Goal: Navigation & Orientation: Find specific page/section

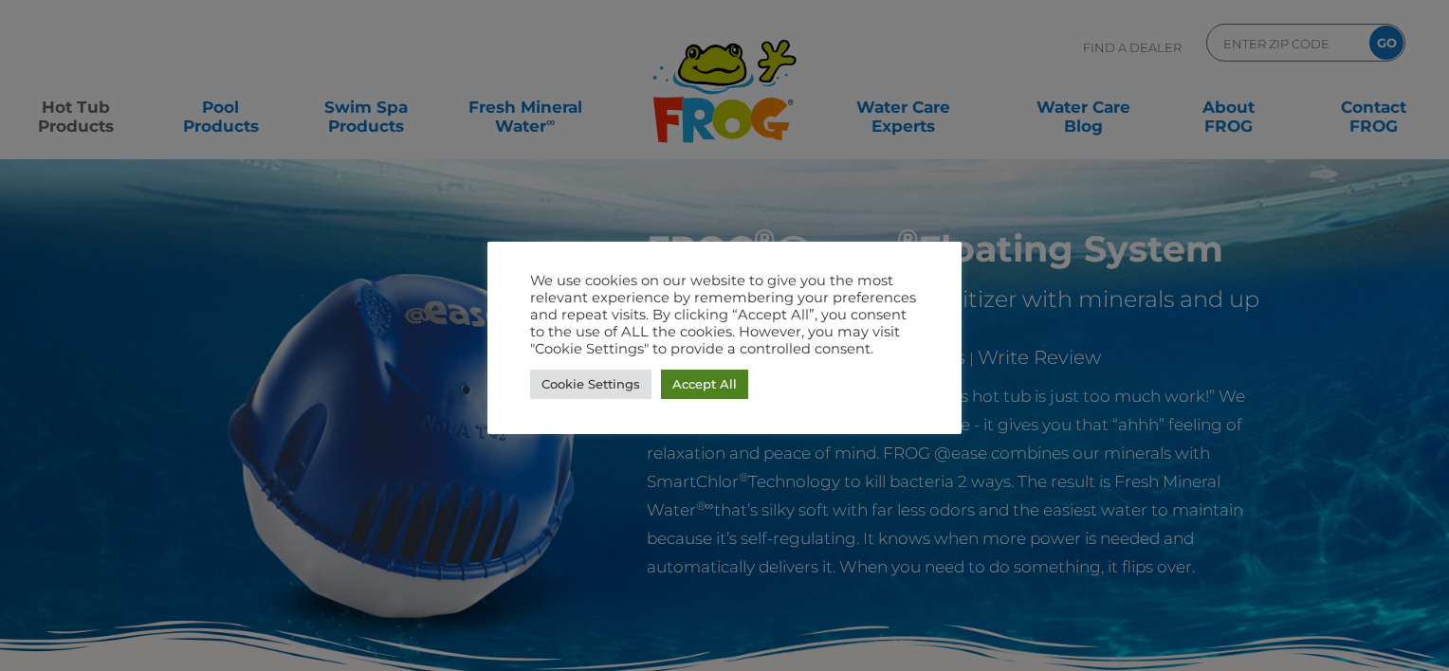
click at [704, 375] on link "Accept All" at bounding box center [704, 384] width 87 height 29
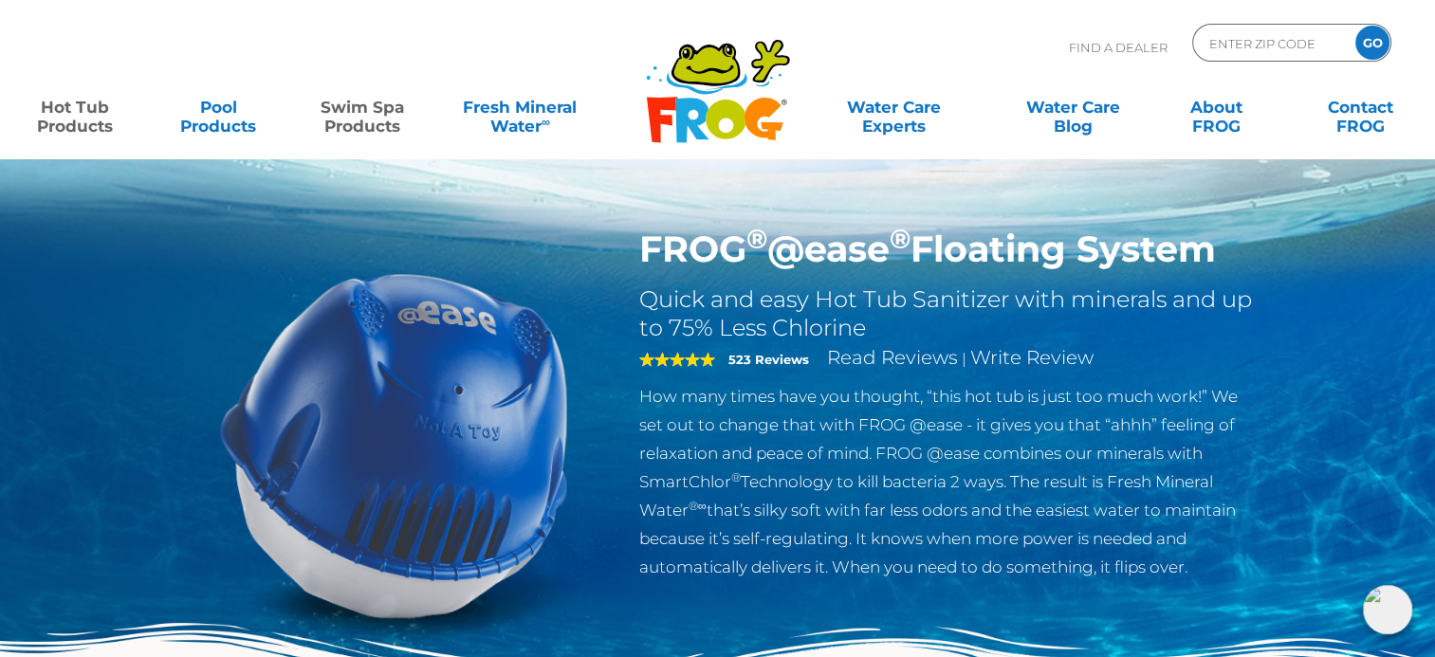
click at [335, 101] on link "Swim Spa Products" at bounding box center [362, 107] width 112 height 38
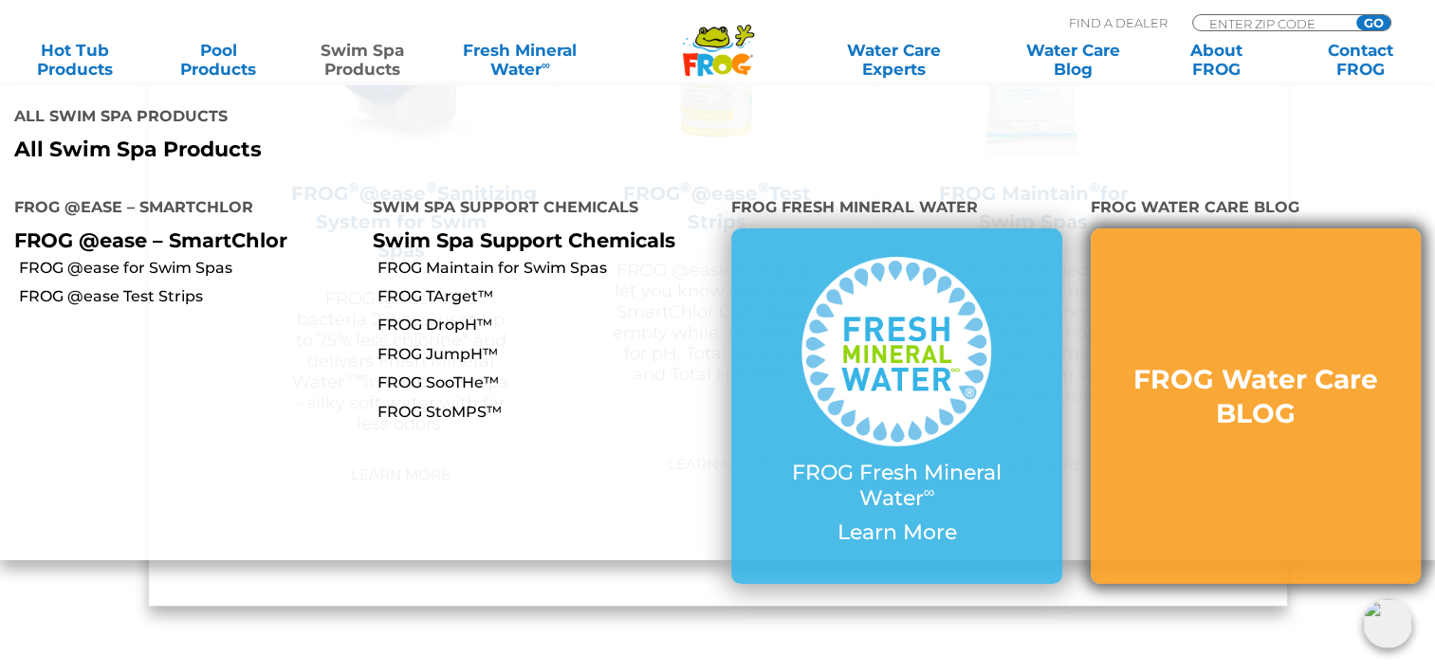
scroll to position [1893, 0]
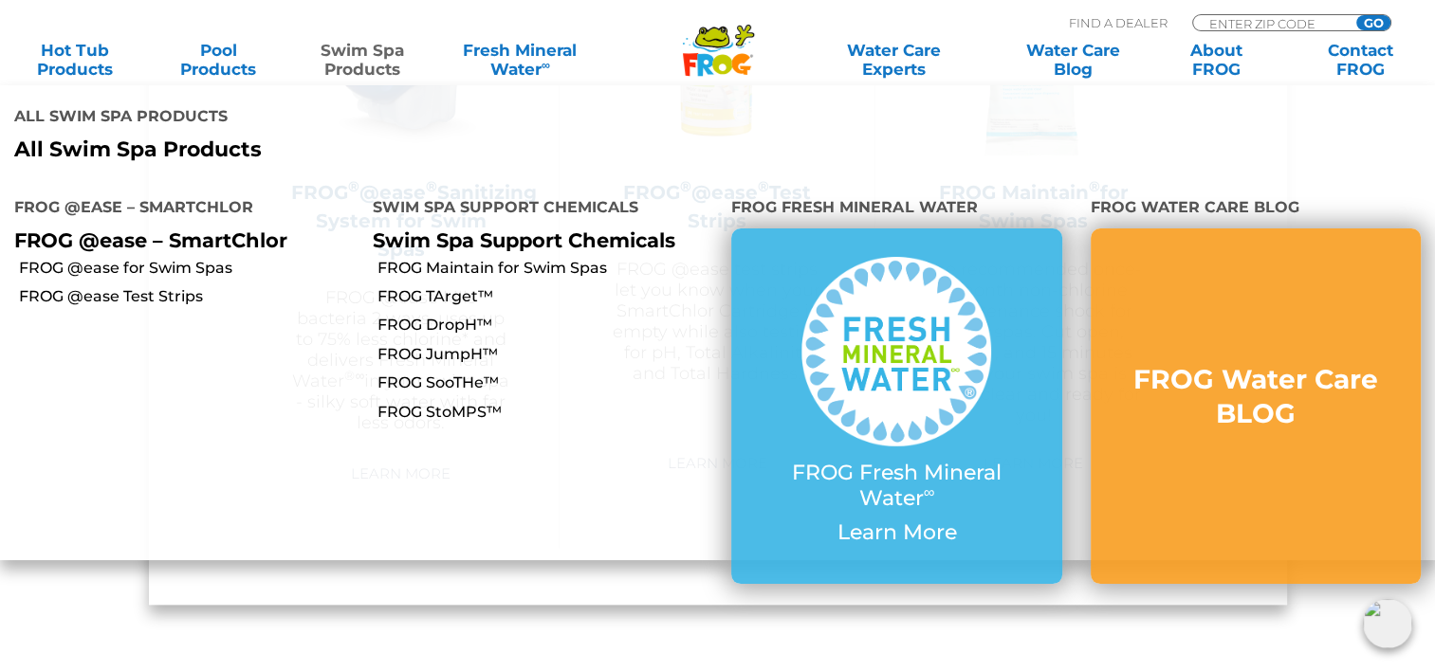
click at [645, 55] on li "Fresh Mineral Water ∞ Fresh Mineral Water Fresh Mineral Water ∞ Fresh Mineral W…" at bounding box center [575, 60] width 251 height 38
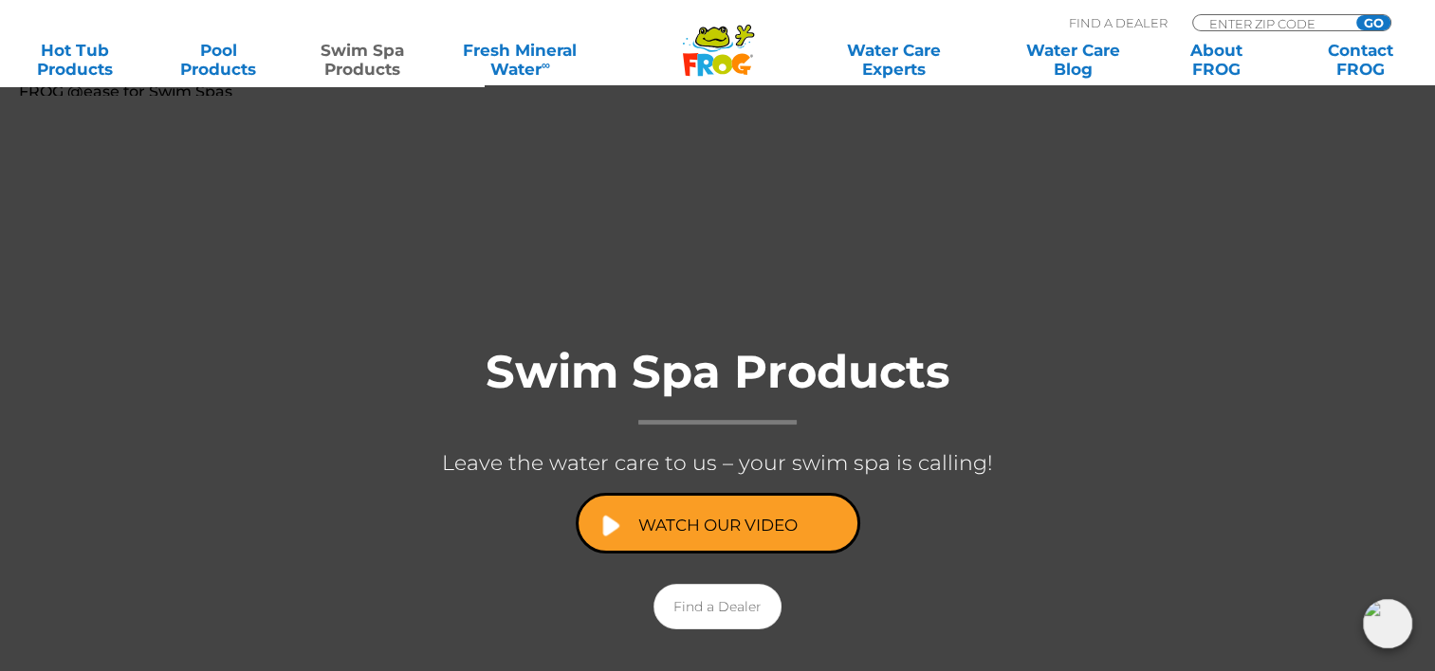
scroll to position [0, 0]
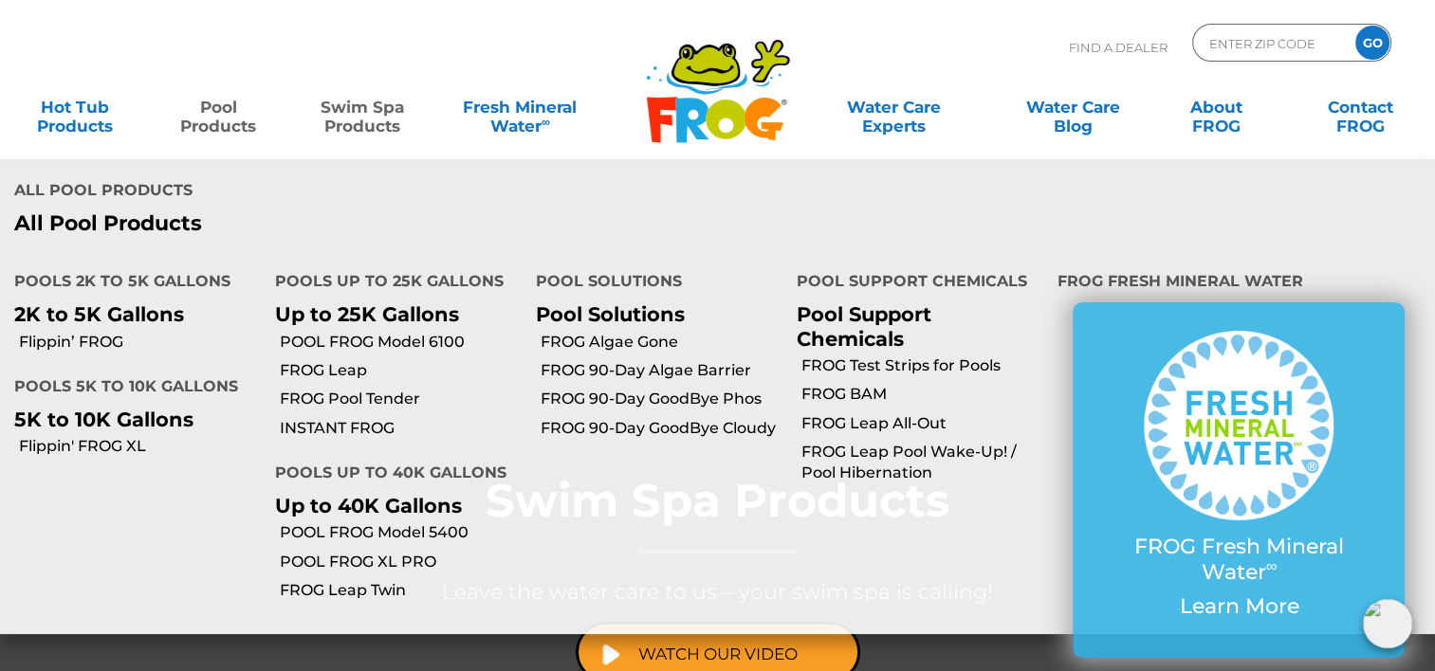
click at [147, 211] on p "All Pool Products" at bounding box center [358, 223] width 688 height 25
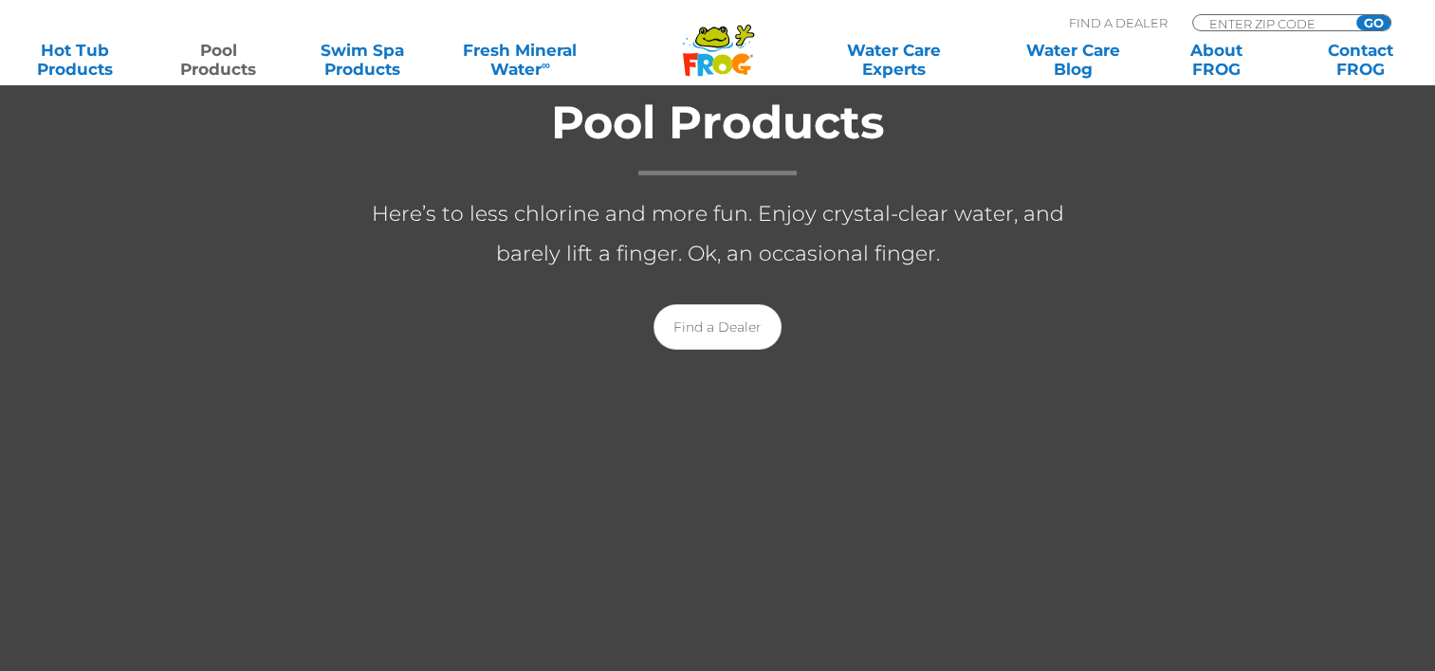
scroll to position [108, 0]
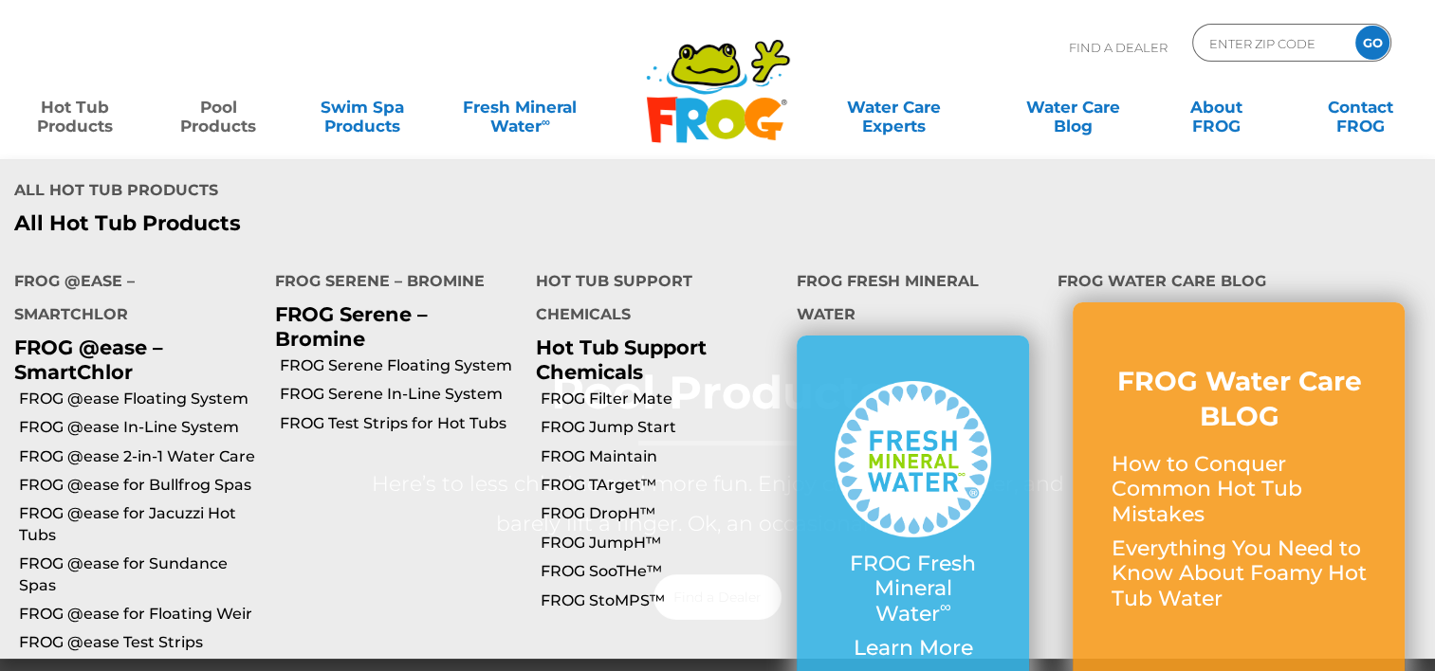
click at [88, 111] on link "Hot Tub Products" at bounding box center [75, 107] width 112 height 38
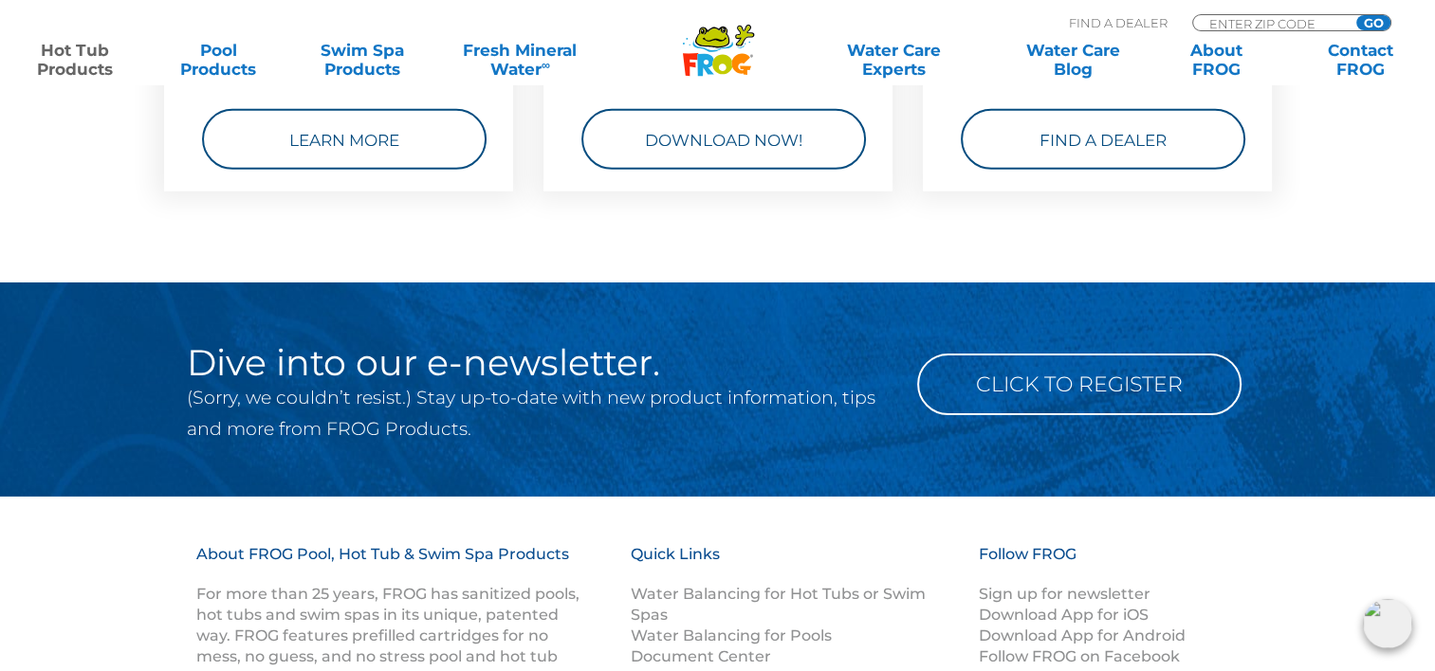
scroll to position [6023, 0]
